Goal: Task Accomplishment & Management: Use online tool/utility

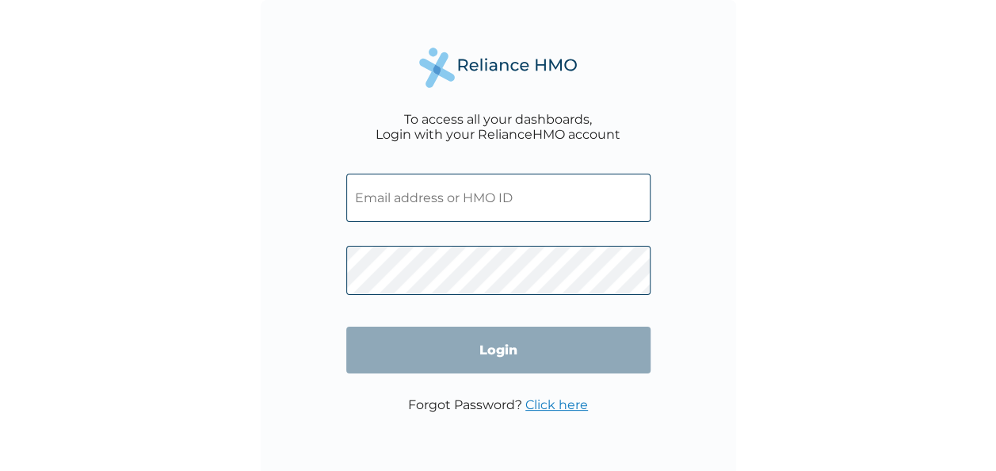
click at [426, 204] on input "text" at bounding box center [498, 198] width 304 height 48
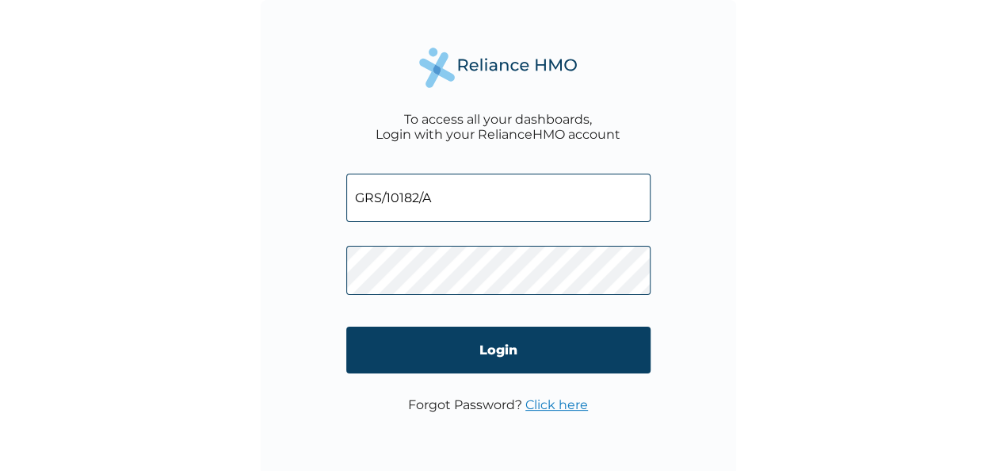
type input "GRS/10182/A"
click at [551, 408] on link "Click here" at bounding box center [556, 404] width 63 height 15
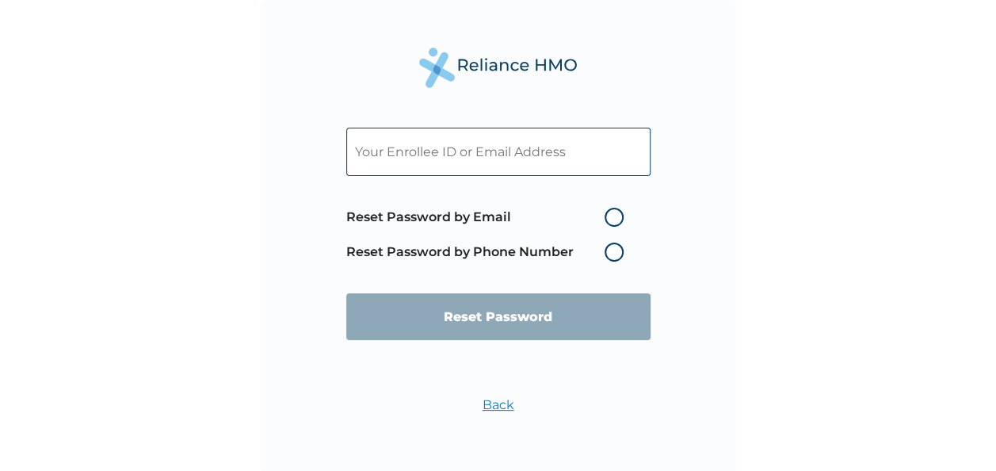
click at [406, 152] on input "text" at bounding box center [498, 152] width 304 height 48
type input "siyax2000@gmail.com"
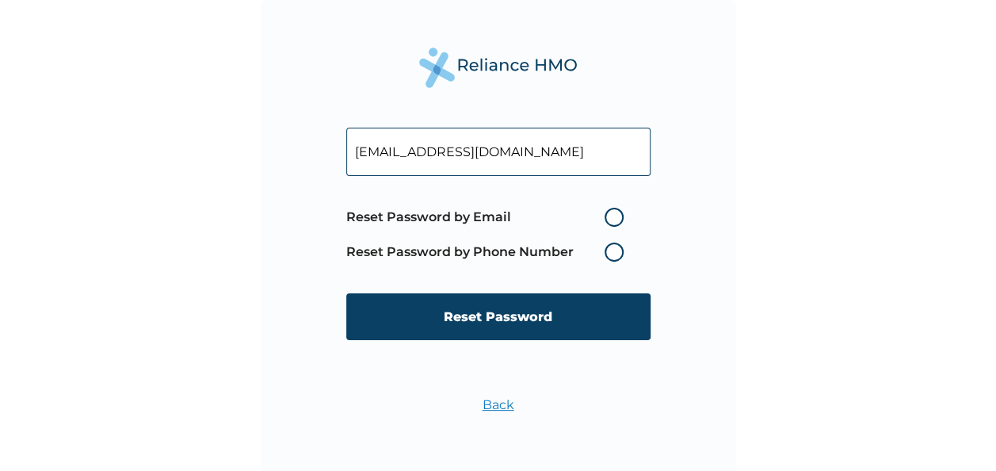
click at [618, 220] on label "Reset Password by Email" at bounding box center [488, 217] width 285 height 19
click at [608, 220] on input "Reset Password by Email" at bounding box center [594, 216] width 25 height 25
radio input "true"
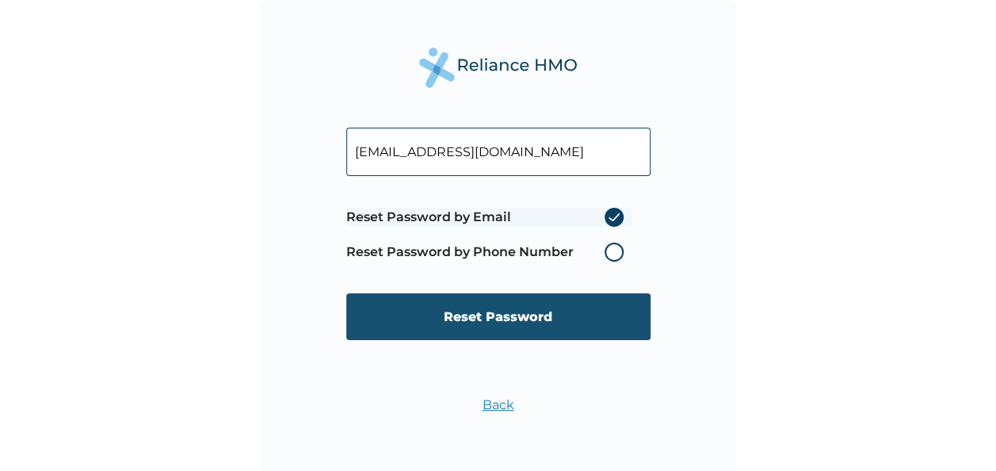
click at [515, 314] on input "Reset Password" at bounding box center [498, 316] width 304 height 47
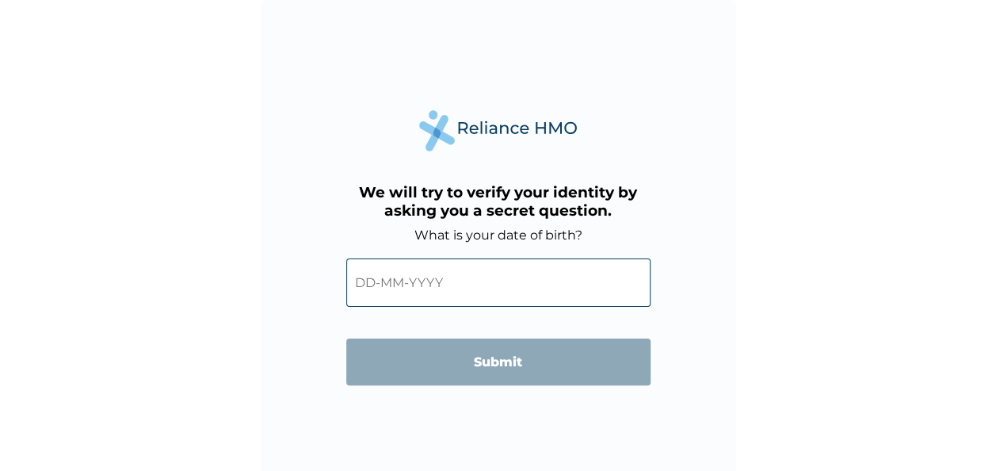
click at [447, 282] on input "text" at bounding box center [498, 282] width 304 height 48
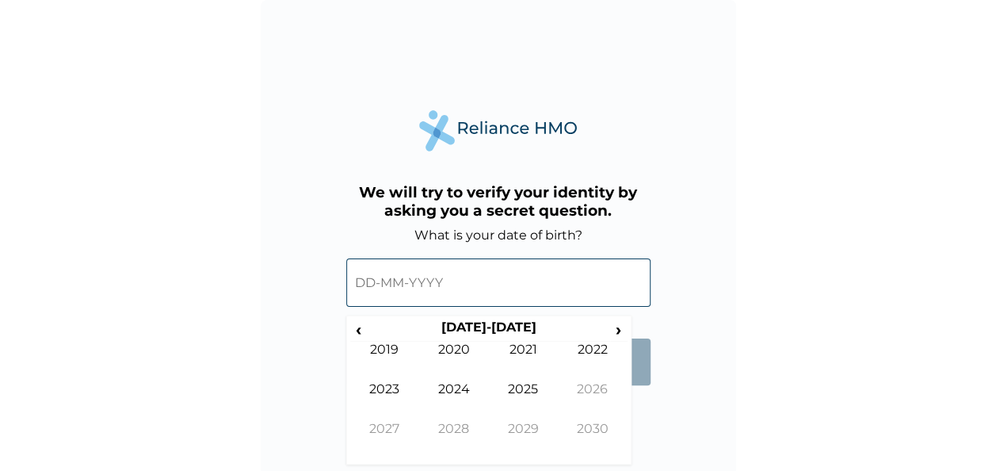
click at [652, 425] on div "We will try to verify your identity by asking you a secret question. What is yo…" at bounding box center [498, 237] width 475 height 475
click at [353, 326] on span "‹" at bounding box center [358, 329] width 17 height 20
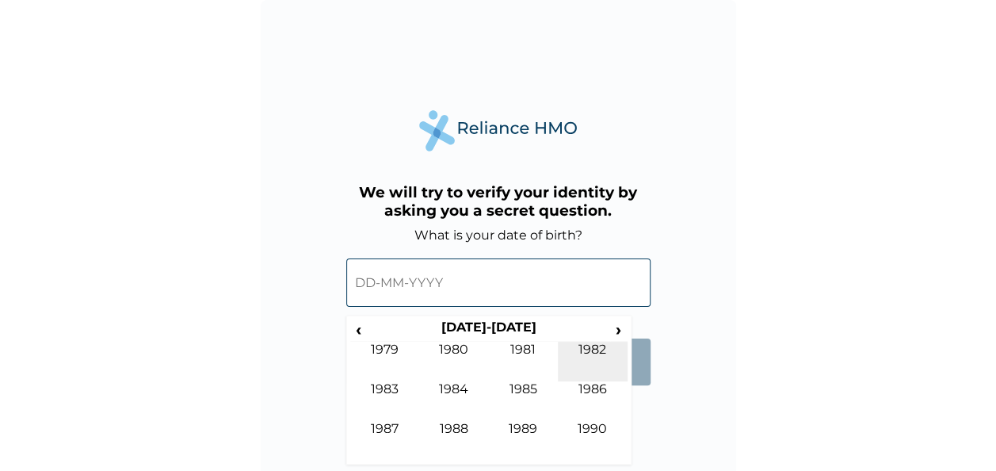
click at [596, 345] on td "1982" at bounding box center [593, 362] width 70 height 40
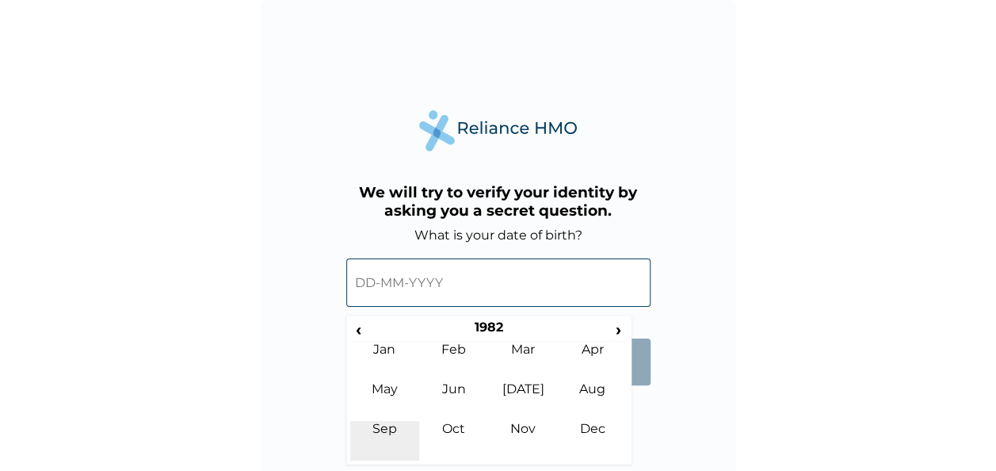
click at [382, 426] on td "Sep" at bounding box center [385, 441] width 70 height 40
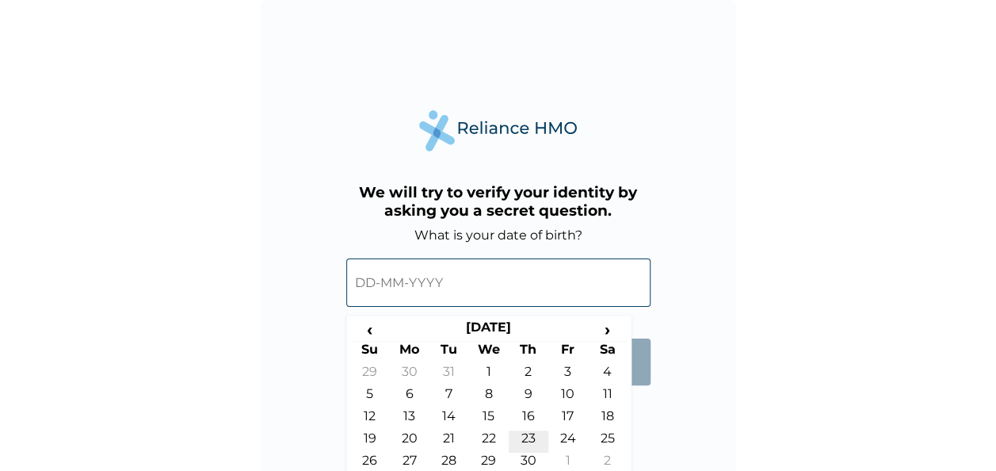
click at [523, 433] on td "23" at bounding box center [529, 441] width 40 height 22
type input "23-09-1982"
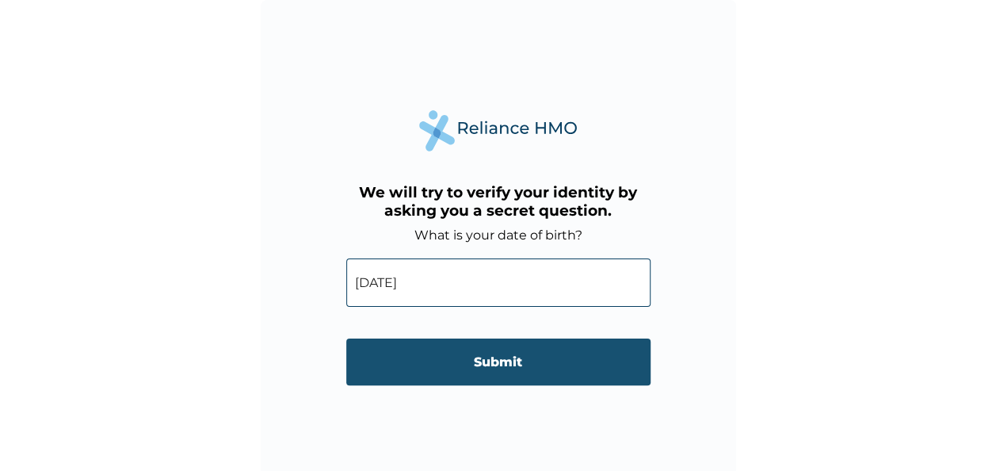
click at [498, 365] on input "Submit" at bounding box center [498, 361] width 304 height 47
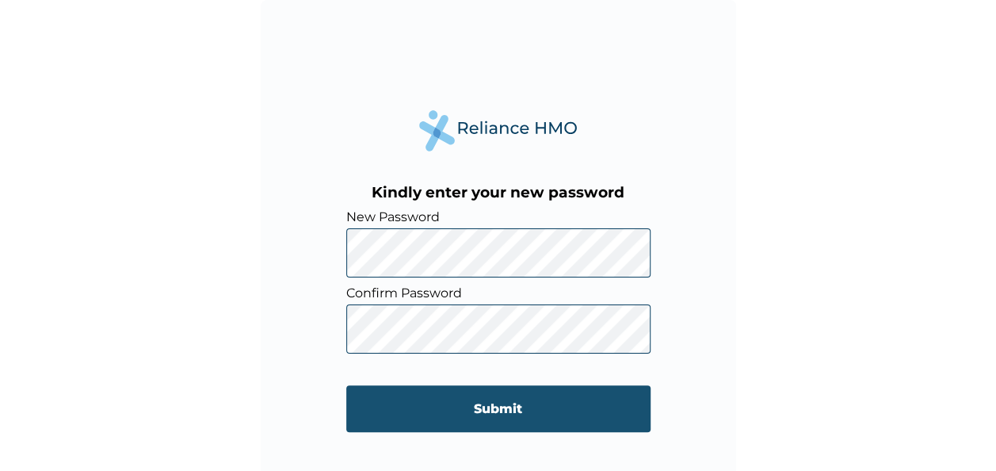
click at [507, 400] on input "Submit" at bounding box center [498, 408] width 304 height 47
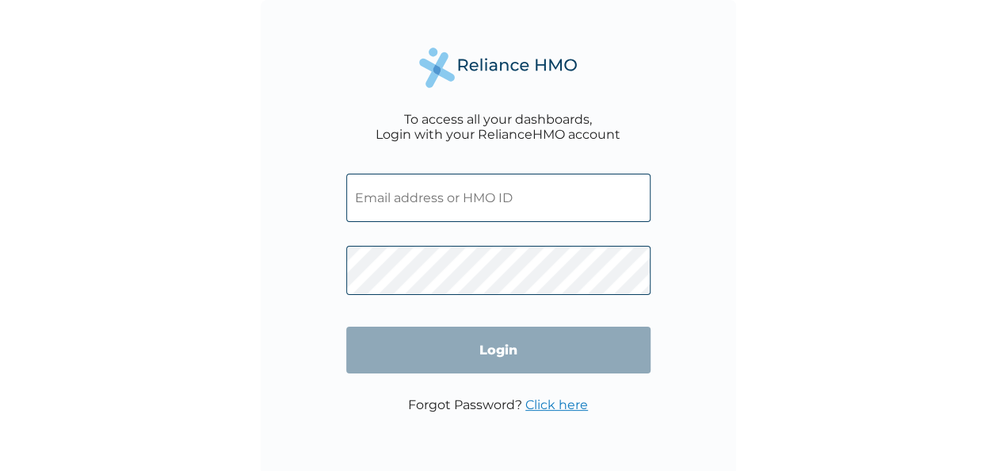
click at [423, 208] on input "text" at bounding box center [498, 198] width 304 height 48
type input "GRS/10182/A"
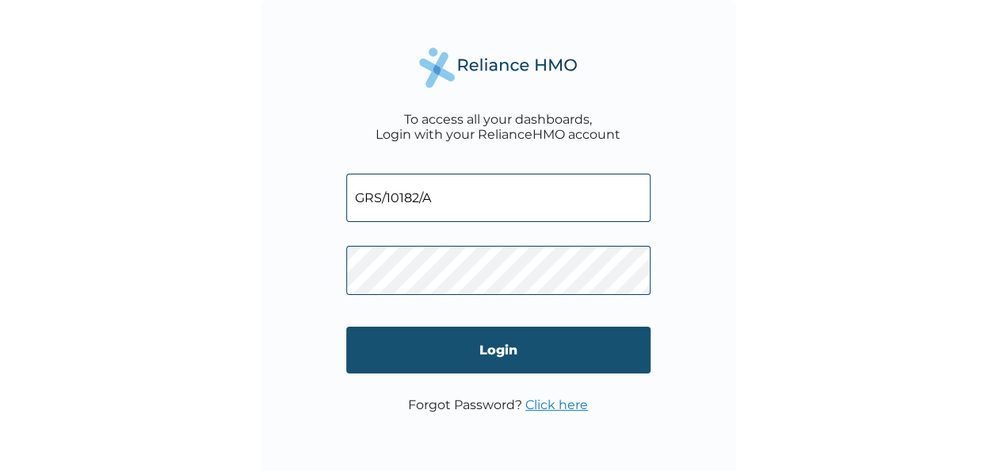
click at [509, 349] on input "Login" at bounding box center [498, 349] width 304 height 47
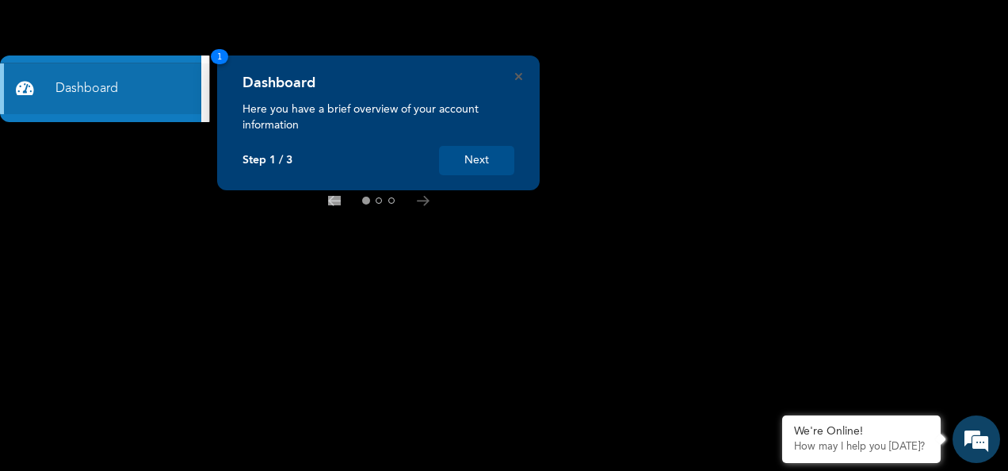
click at [484, 161] on button "Next" at bounding box center [476, 160] width 75 height 29
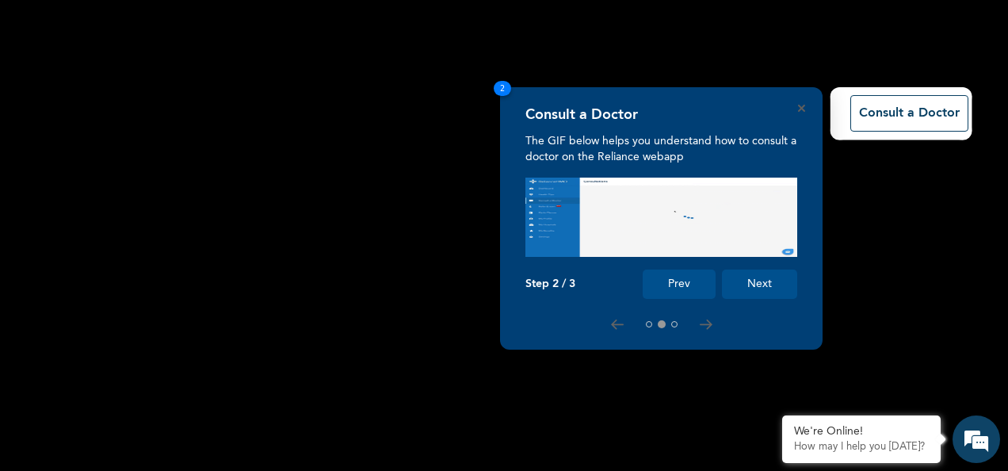
click at [762, 277] on button "Next" at bounding box center [759, 283] width 75 height 29
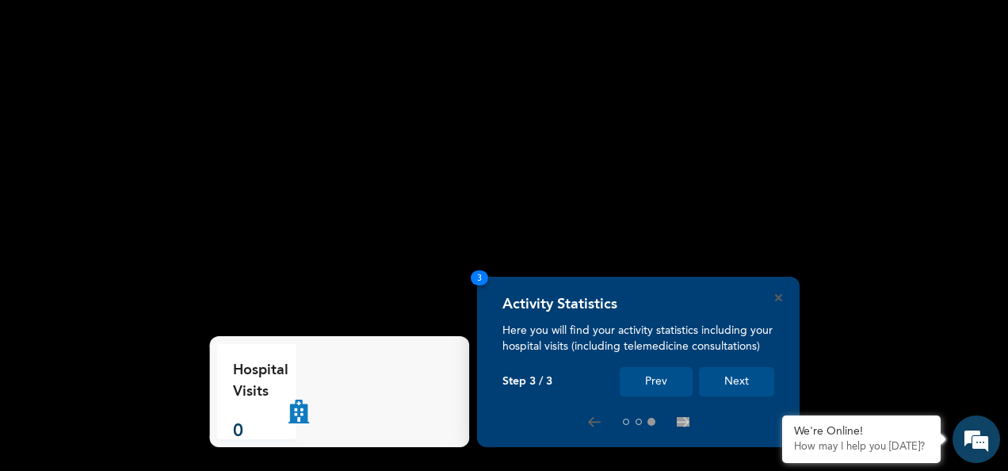
click at [734, 383] on button "Next" at bounding box center [736, 381] width 75 height 29
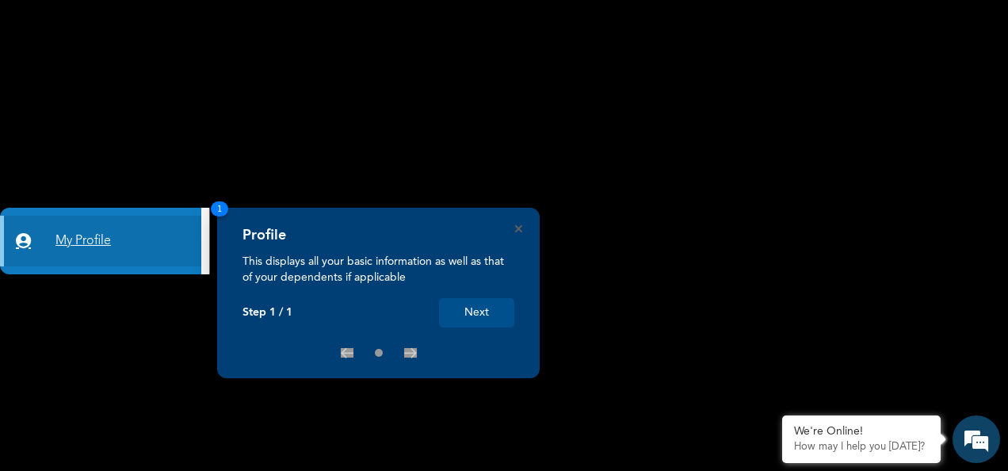
click at [74, 242] on link "My Profile" at bounding box center [100, 241] width 201 height 51
click at [97, 237] on link "My Profile" at bounding box center [100, 241] width 201 height 51
click at [472, 309] on button "Next" at bounding box center [476, 312] width 75 height 29
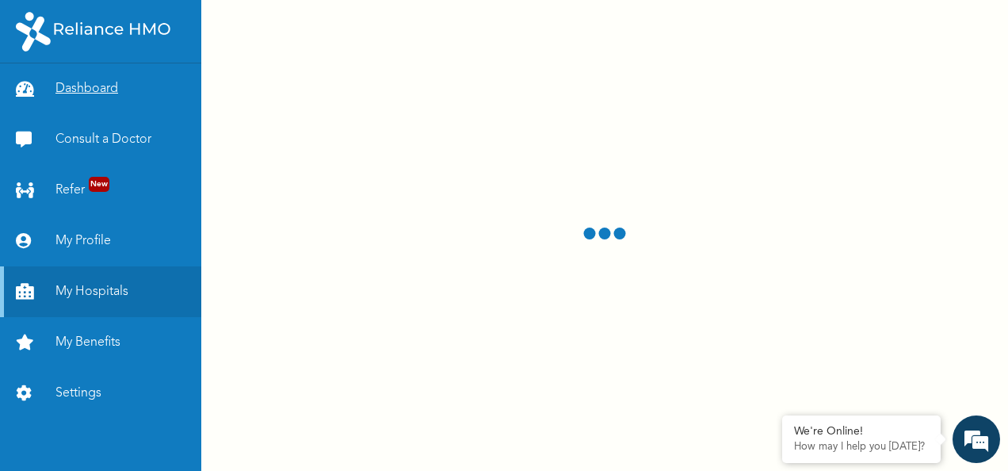
click at [78, 90] on link "Dashboard" at bounding box center [100, 88] width 201 height 51
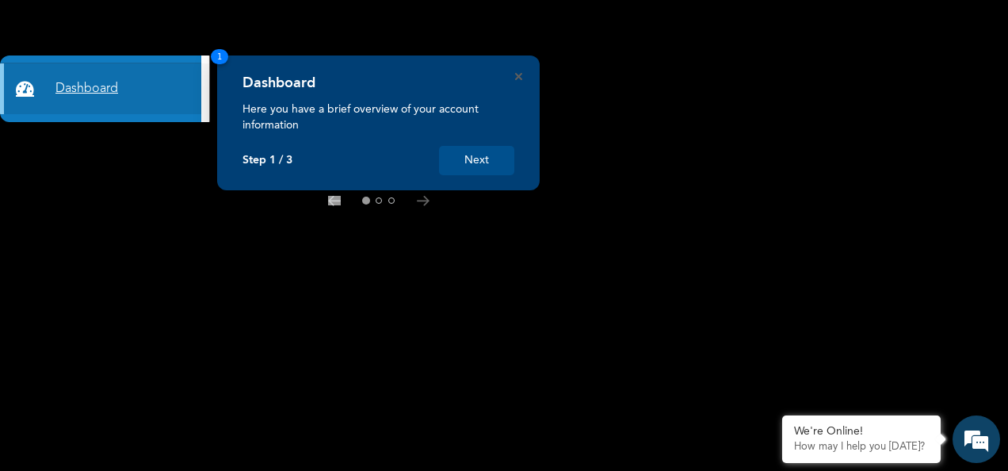
click at [78, 90] on link "Dashboard" at bounding box center [100, 88] width 201 height 51
click at [473, 159] on button "Next" at bounding box center [476, 160] width 75 height 29
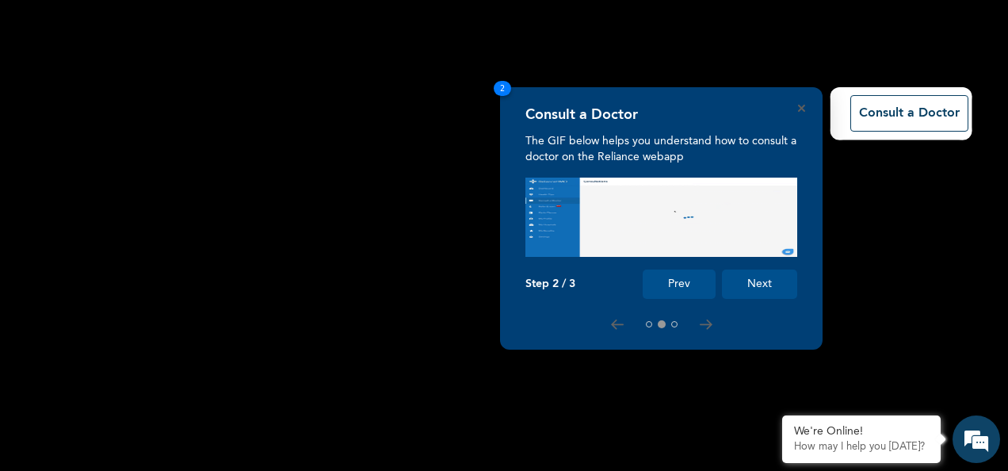
click at [761, 284] on button "Next" at bounding box center [759, 283] width 75 height 29
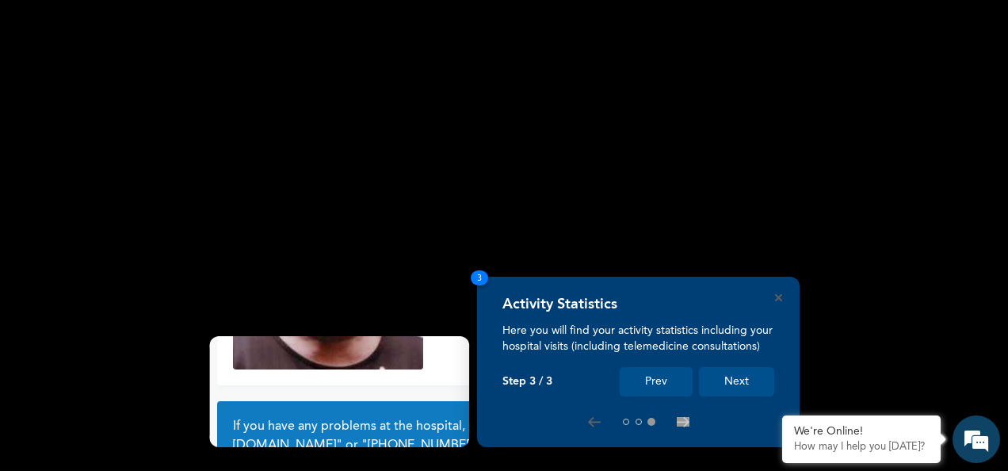
scroll to position [143, 0]
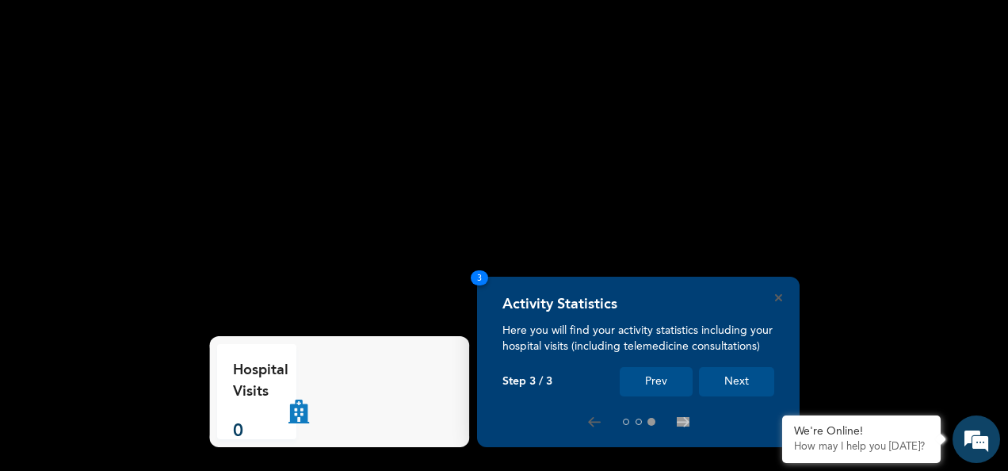
click at [746, 385] on button "Next" at bounding box center [736, 381] width 75 height 29
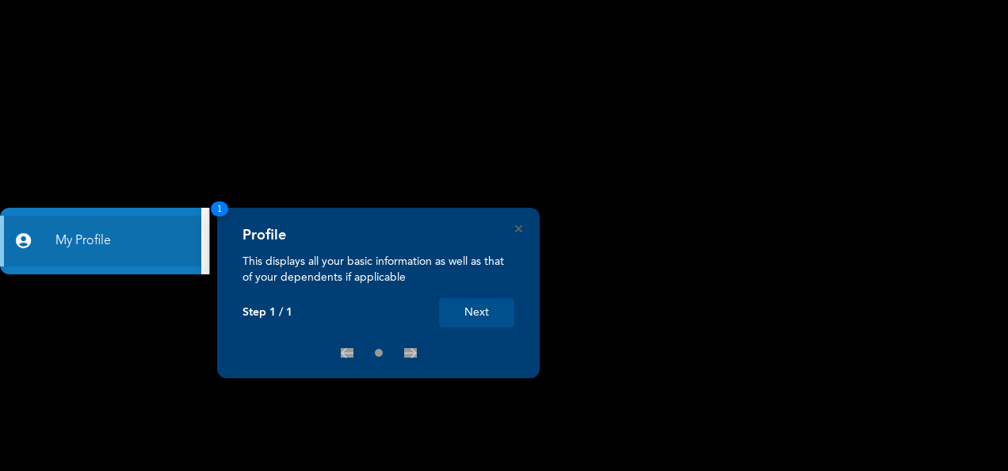
click at [120, 138] on rect at bounding box center [504, 235] width 1008 height 471
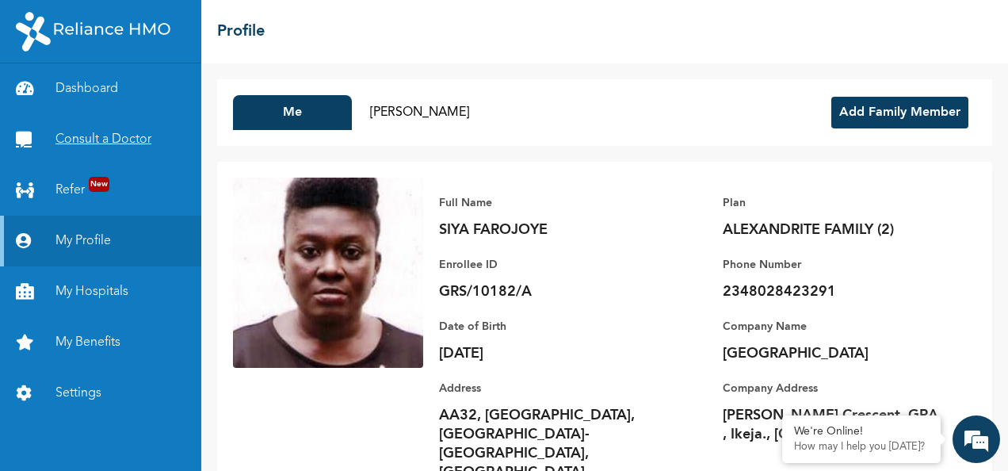
click at [120, 138] on link "Consult a Doctor" at bounding box center [100, 139] width 201 height 51
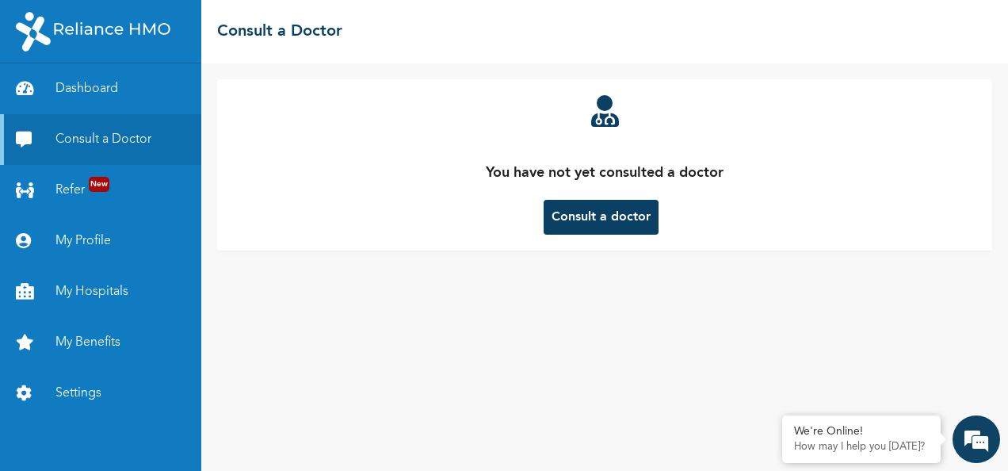
click at [627, 218] on button "Consult a doctor" at bounding box center [601, 217] width 115 height 35
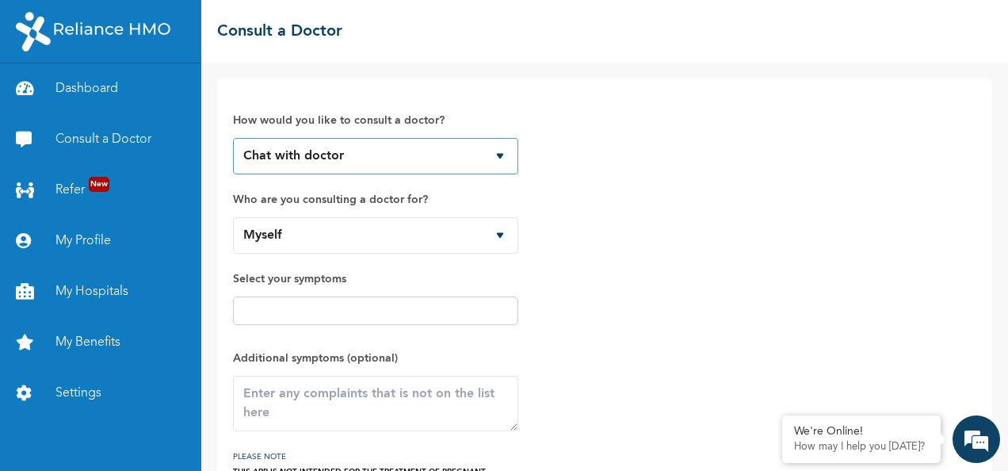
click at [501, 155] on select "Chat with doctor Phone Call" at bounding box center [375, 156] width 285 height 36
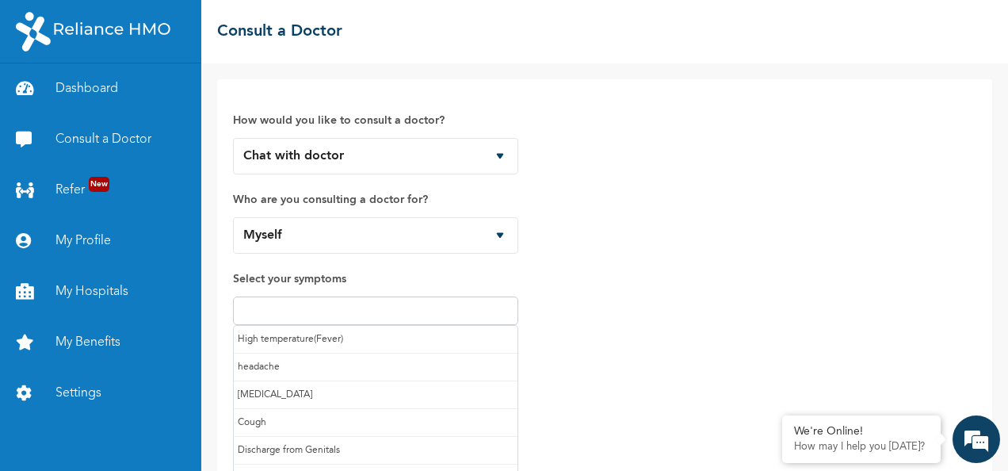
click at [360, 317] on input "text" at bounding box center [376, 310] width 276 height 19
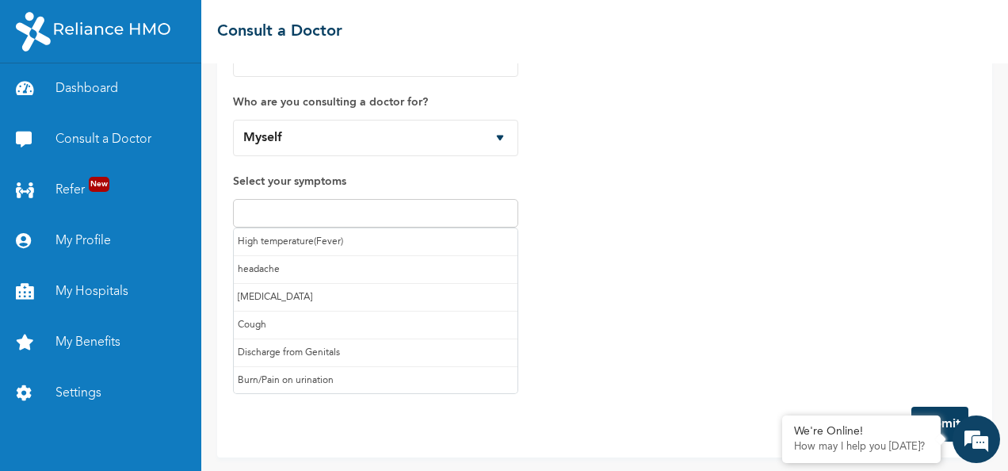
click at [254, 210] on input "text" at bounding box center [376, 213] width 276 height 19
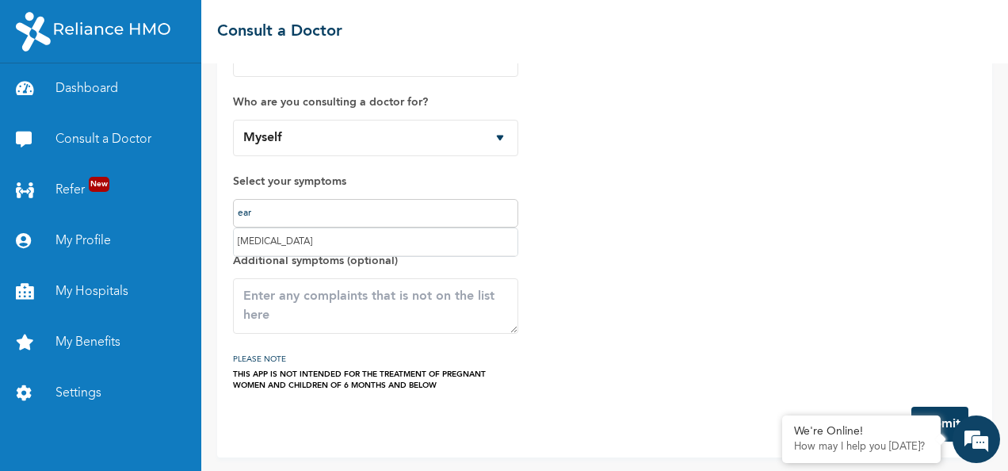
type input "ear"
click at [275, 306] on textarea at bounding box center [375, 305] width 285 height 55
click at [266, 305] on textarea at bounding box center [375, 305] width 285 height 55
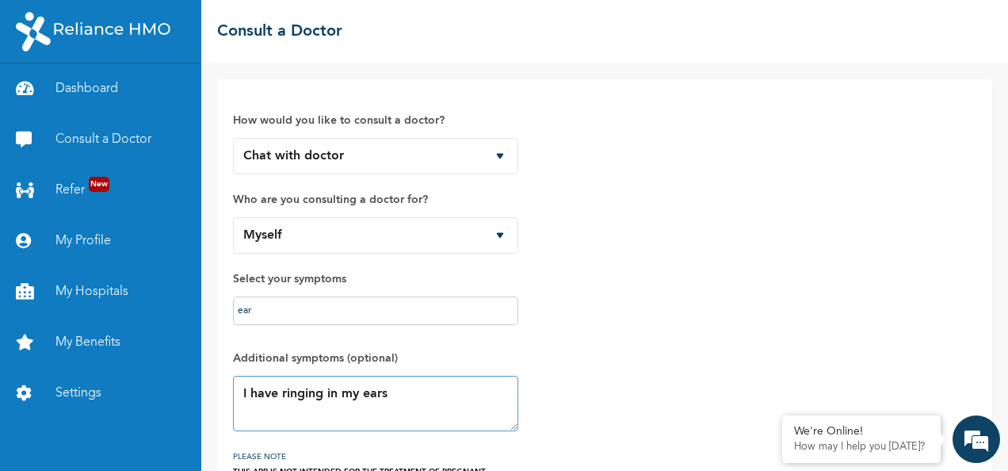
scroll to position [97, 0]
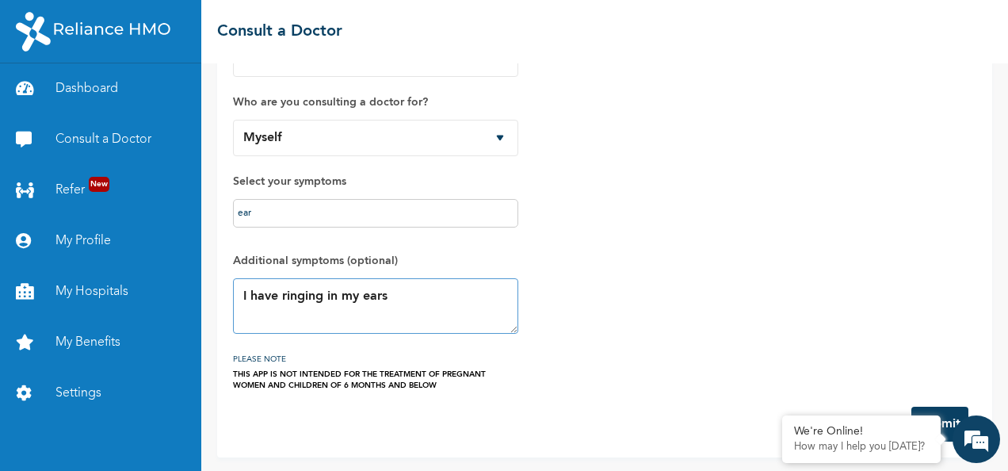
type textarea "I have ringing in my ears"
click at [866, 452] on p "How may I help you [DATE]?" at bounding box center [861, 447] width 135 height 13
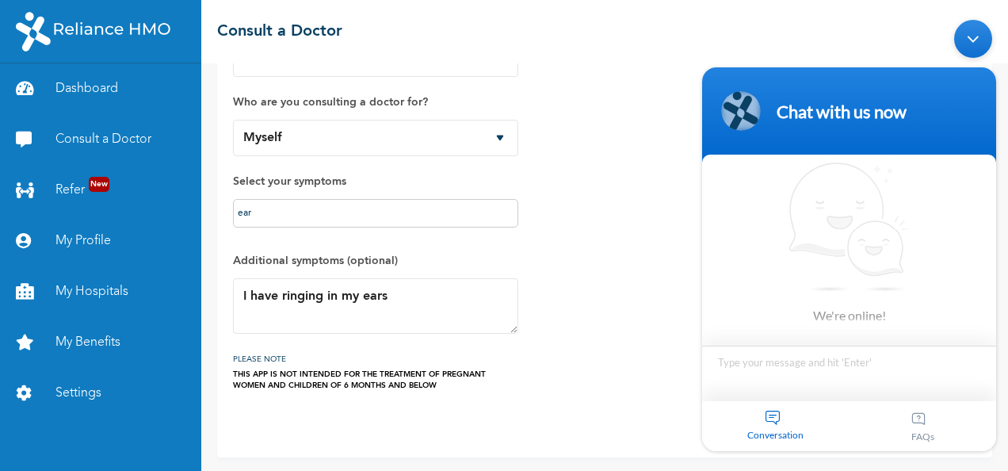
click at [750, 367] on textarea "Type your message and hit 'Enter'" at bounding box center [849, 372] width 294 height 55
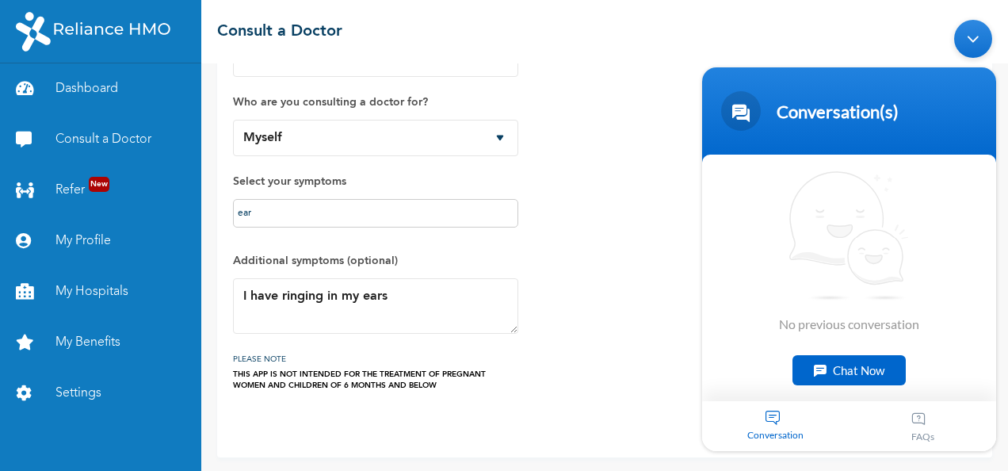
click at [870, 361] on div "Chat Now" at bounding box center [848, 369] width 113 height 30
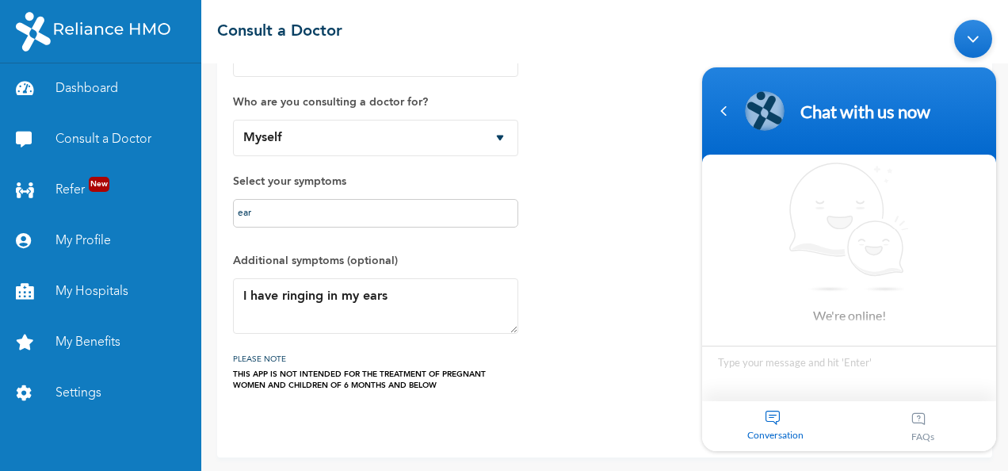
click at [798, 358] on textarea "Type your message and hit 'Enter'" at bounding box center [849, 372] width 294 height 55
type textarea "Good afternoon"
click at [977, 379] on span at bounding box center [976, 380] width 24 height 24
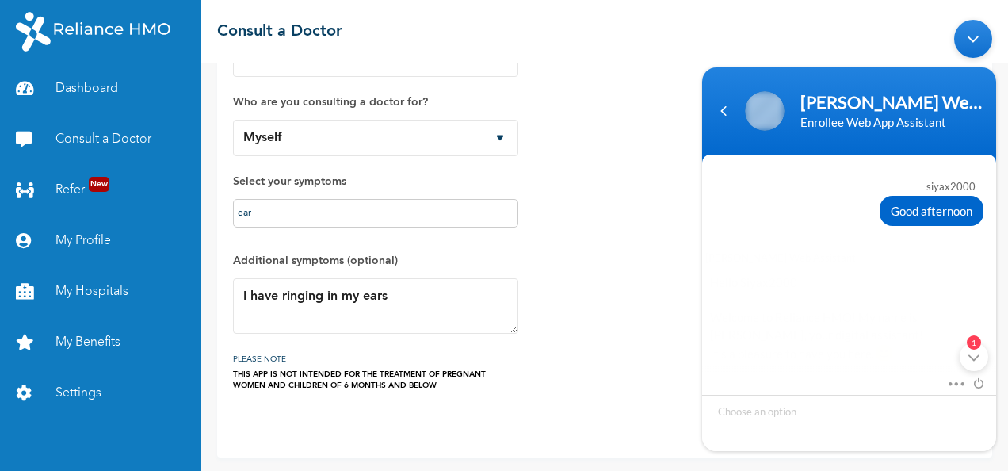
scroll to position [244, 0]
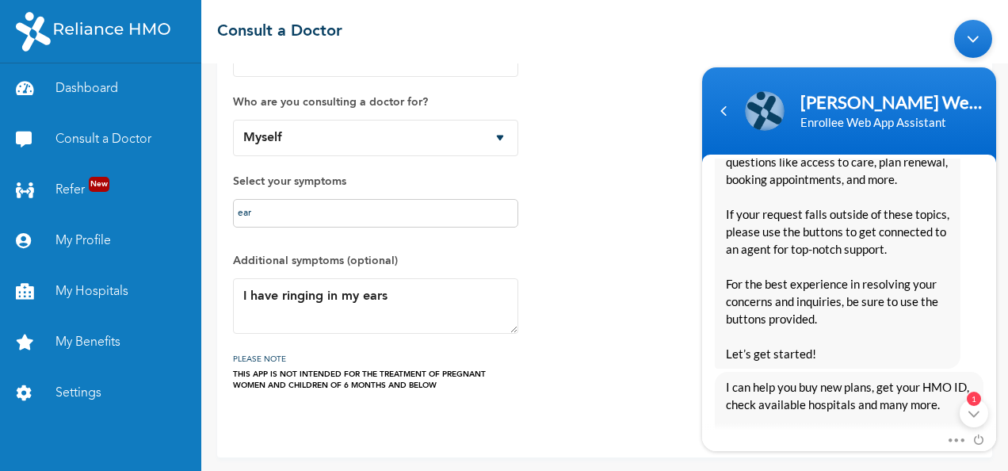
drag, startPoint x: 999, startPoint y: 248, endPoint x: 1006, endPoint y: 202, distance: 46.5
click html "[PERSON_NAME] Web Assistant Enrollee Web App Assistant siyax2000 Good afternoon…"
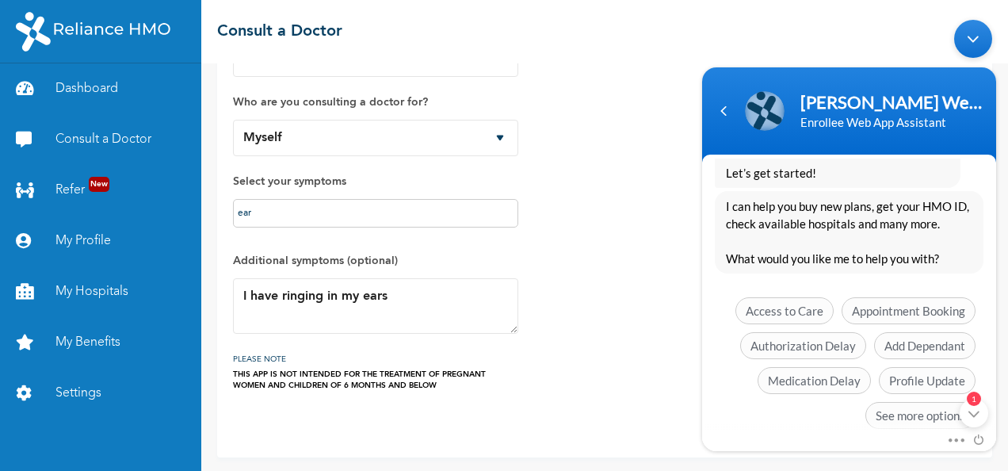
scroll to position [448, 0]
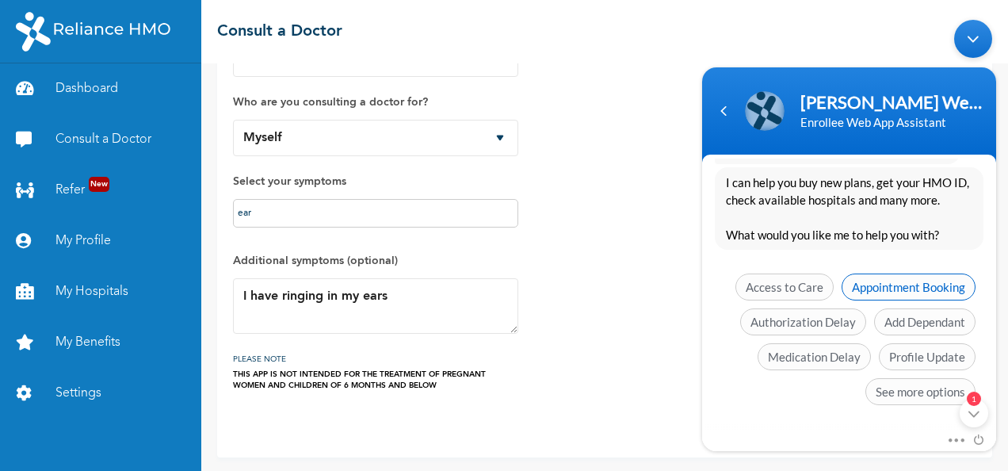
click at [884, 281] on span "Appointment Booking" at bounding box center [909, 286] width 134 height 27
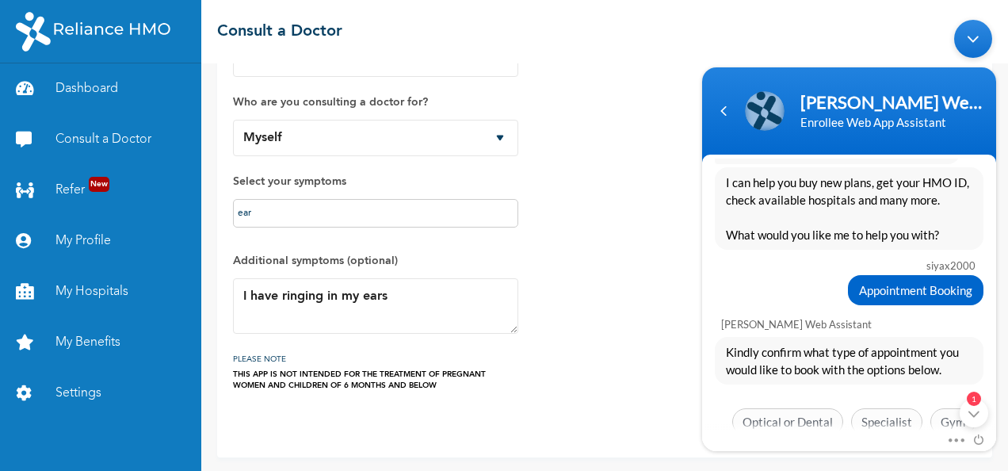
scroll to position [513, 0]
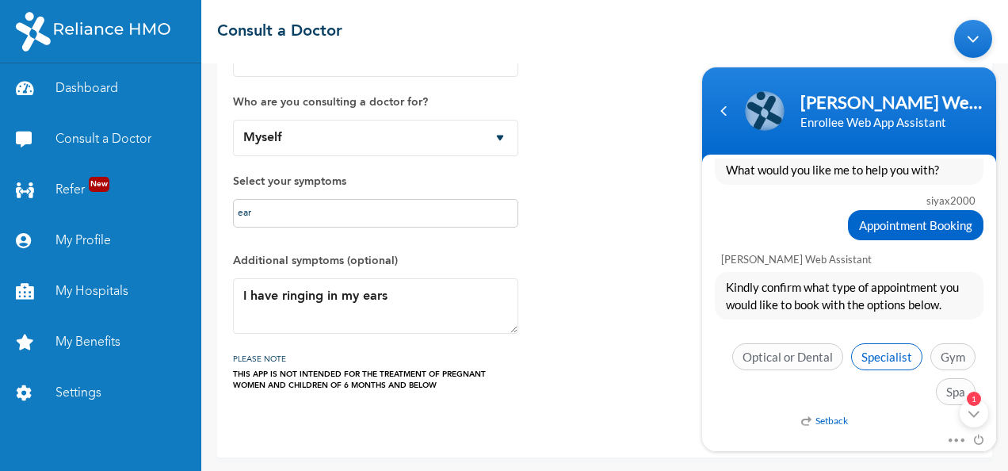
click at [886, 354] on span "Specialist" at bounding box center [886, 355] width 71 height 27
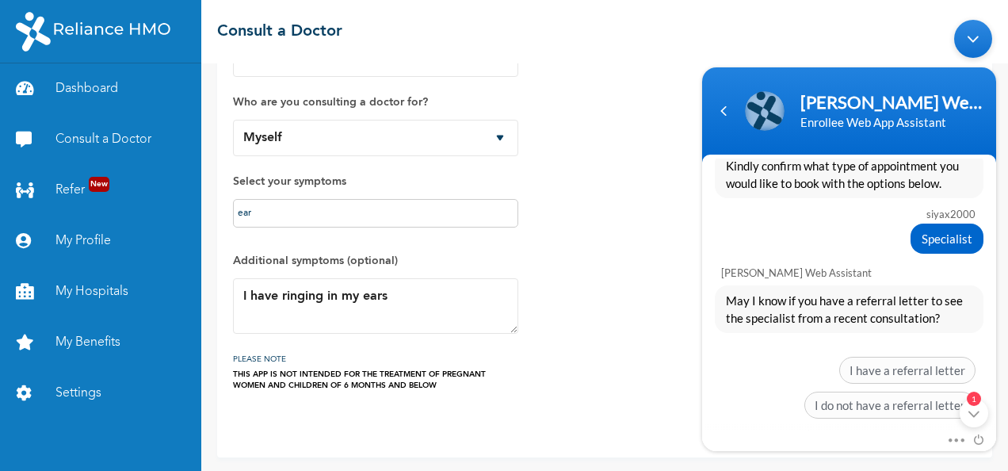
scroll to position [647, 0]
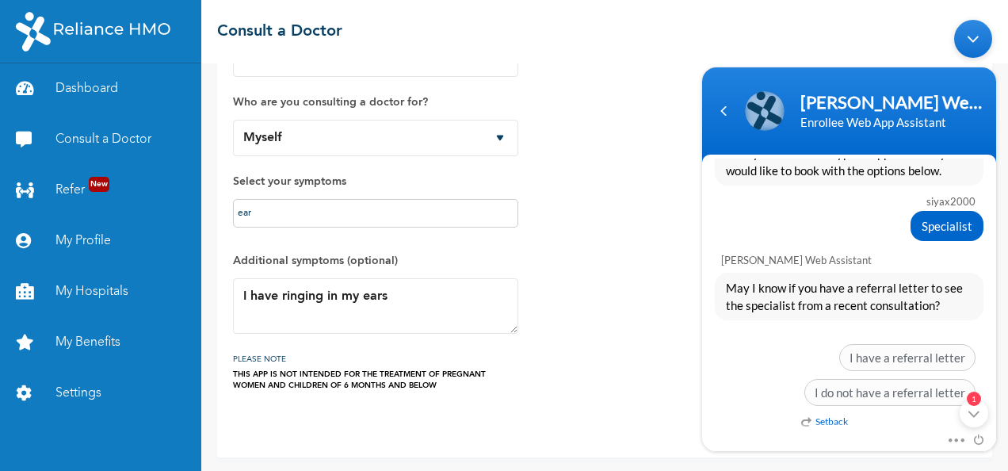
drag, startPoint x: 994, startPoint y: 318, endPoint x: 1700, endPoint y: 407, distance: 710.9
click at [903, 389] on span "I do not have a referral letter" at bounding box center [889, 391] width 171 height 27
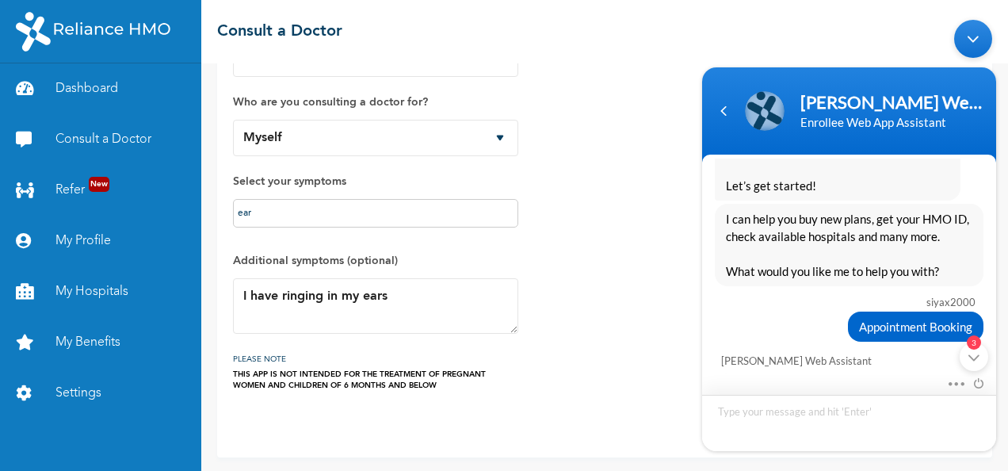
scroll to position [409, 0]
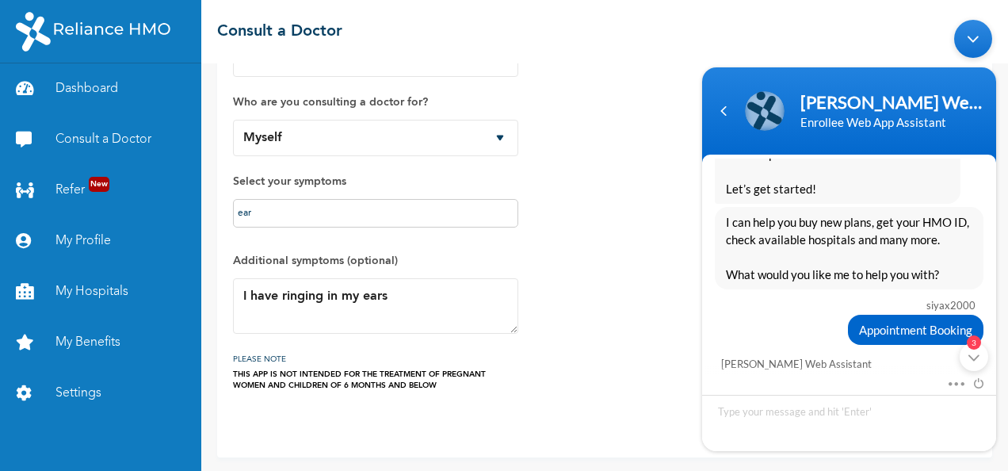
click at [380, 94] on label "Who are you consulting a doctor for?" at bounding box center [375, 102] width 285 height 19
click at [500, 138] on select "Myself [PERSON_NAME]" at bounding box center [375, 138] width 285 height 36
click at [380, 217] on input "ear" at bounding box center [376, 213] width 276 height 19
type input "e"
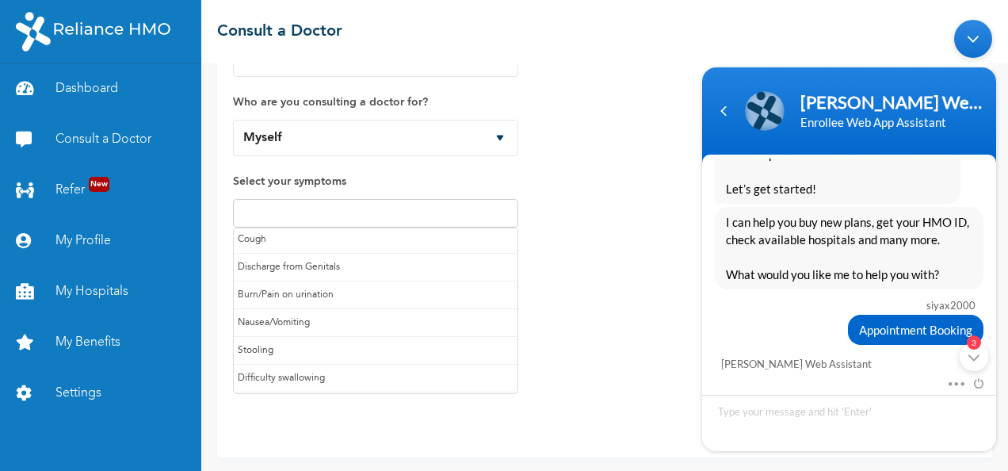
scroll to position [164, 0]
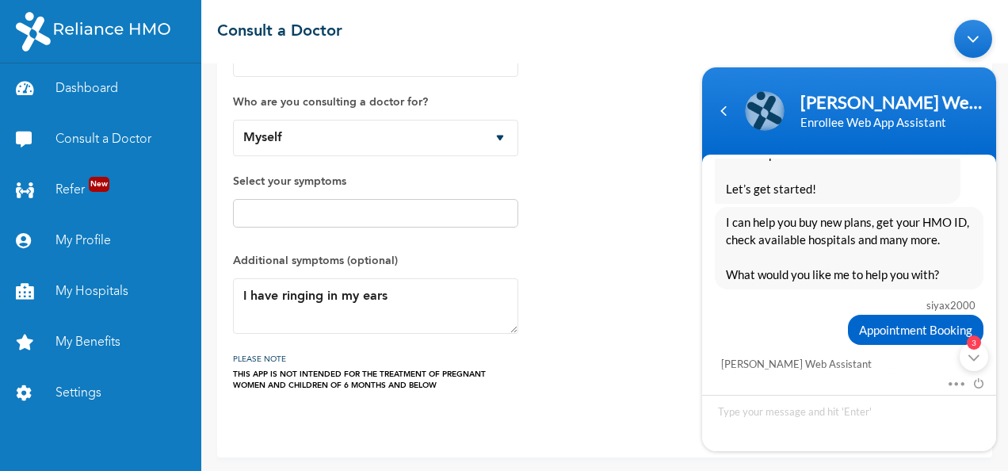
click at [544, 344] on div "How would you like to consult a doctor? Chat with doctor Phone Call Who are you…" at bounding box center [604, 194] width 743 height 393
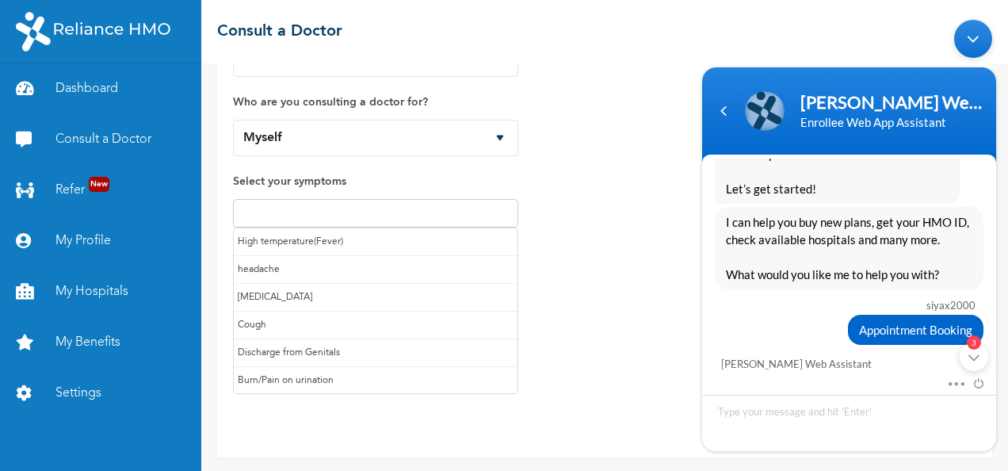
click at [303, 204] on input "text" at bounding box center [376, 213] width 276 height 19
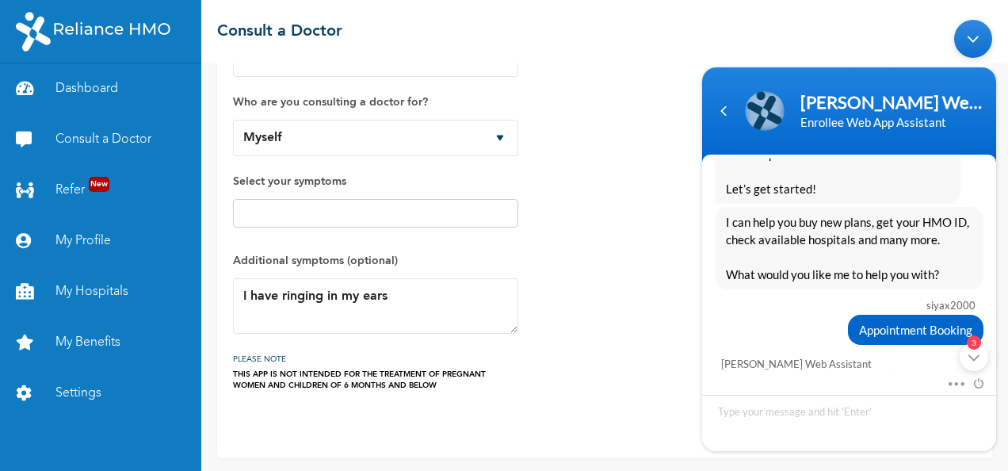
click at [562, 354] on div "How would you like to consult a doctor? Chat with doctor Phone Call Who are you…" at bounding box center [604, 194] width 743 height 393
click at [971, 34] on div "Minimize live chat window" at bounding box center [973, 38] width 38 height 38
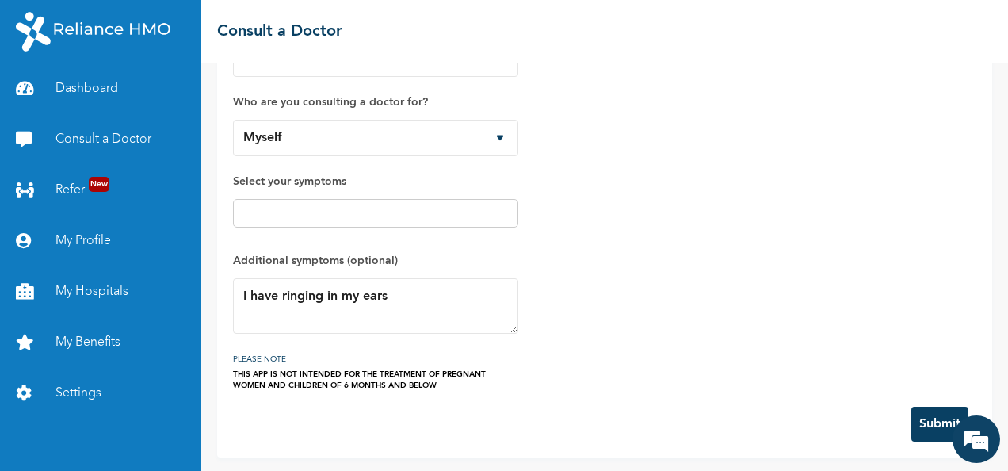
click at [911, 415] on button "Submit" at bounding box center [939, 423] width 57 height 35
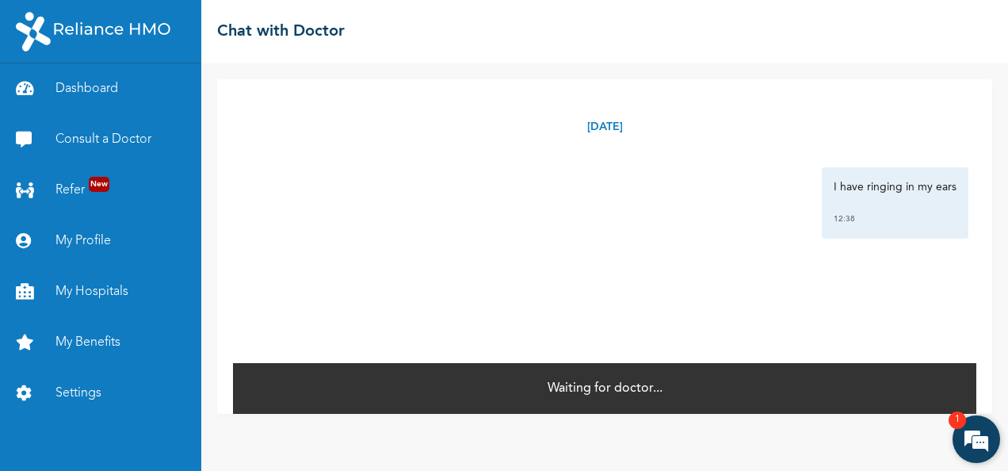
click at [969, 433] on em at bounding box center [976, 439] width 43 height 43
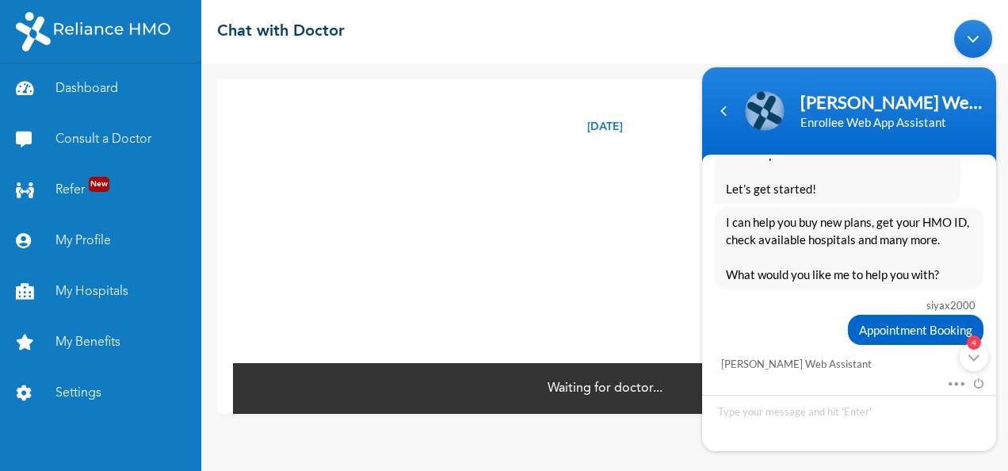
click at [983, 30] on div "Minimize live chat window" at bounding box center [973, 38] width 38 height 38
